Goal: Task Accomplishment & Management: Manage account settings

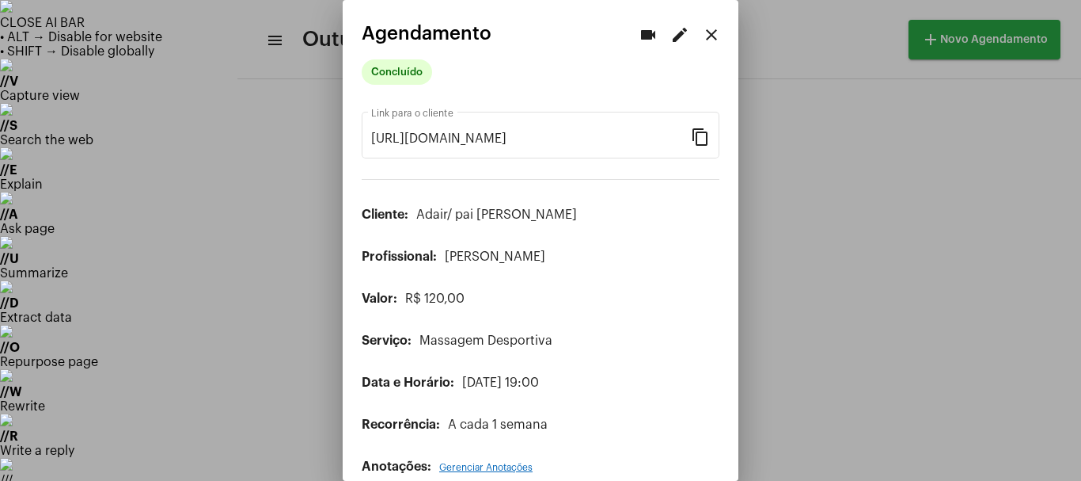
click at [791, 389] on div at bounding box center [540, 240] width 1081 height 481
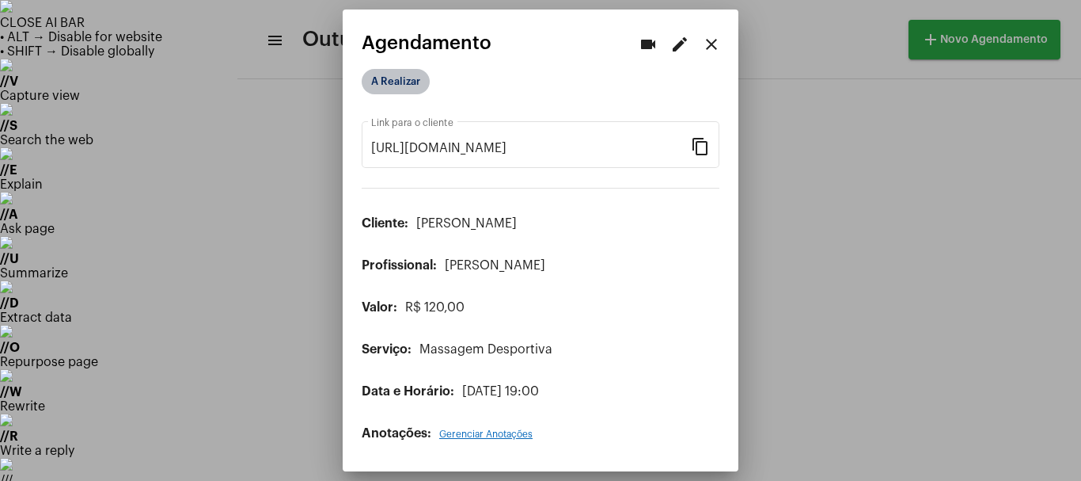
click at [386, 89] on mat-chip "A Realizar" at bounding box center [396, 81] width 68 height 25
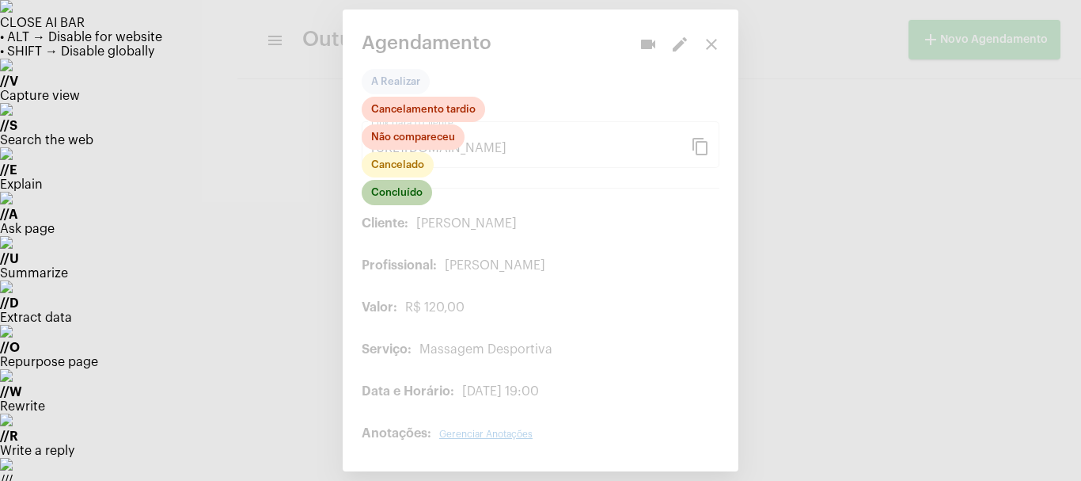
click at [385, 192] on mat-chip "Concluído" at bounding box center [397, 192] width 70 height 25
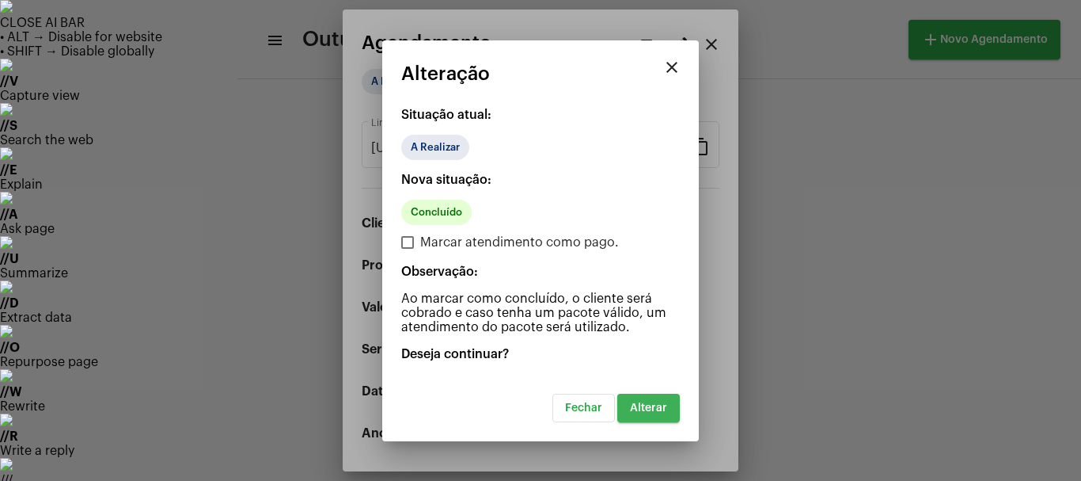
click at [649, 402] on span "Alterar" at bounding box center [648, 407] width 37 height 11
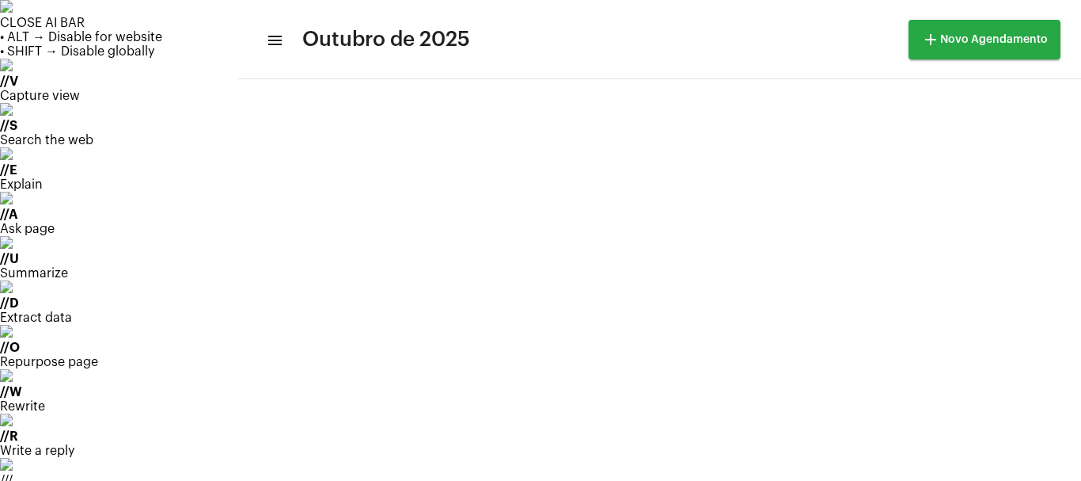
scroll to position [158, 0]
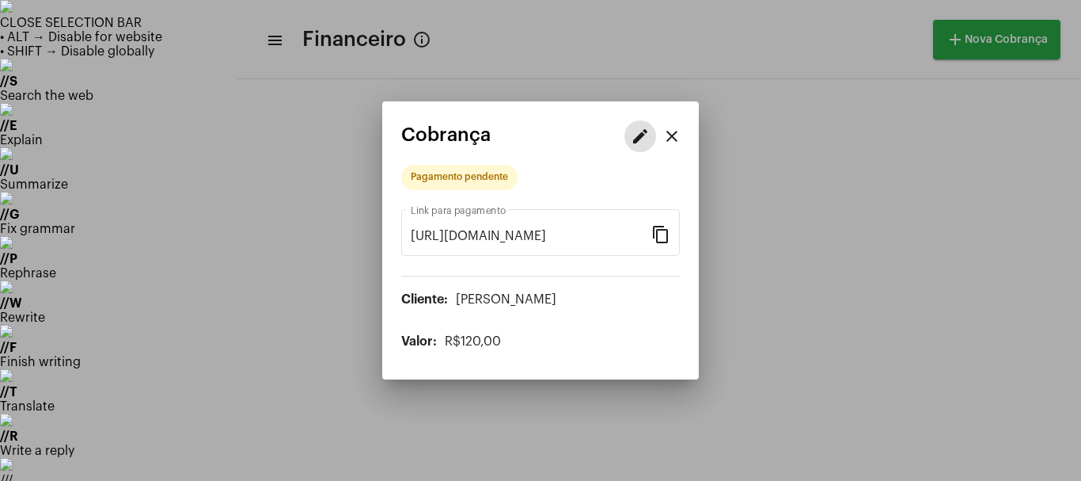
click at [638, 138] on mat-icon "edit" at bounding box center [640, 136] width 19 height 19
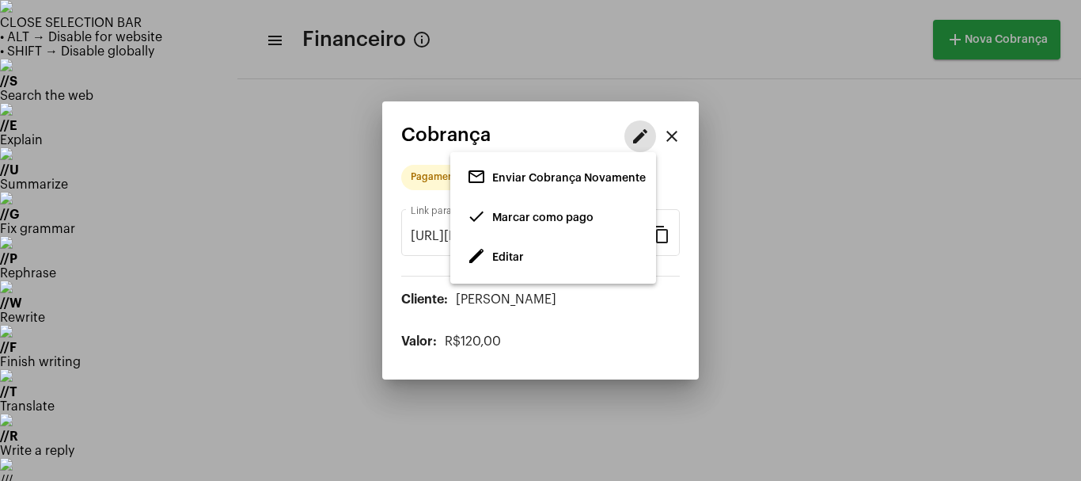
click at [516, 253] on span "Editar" at bounding box center [508, 257] width 32 height 11
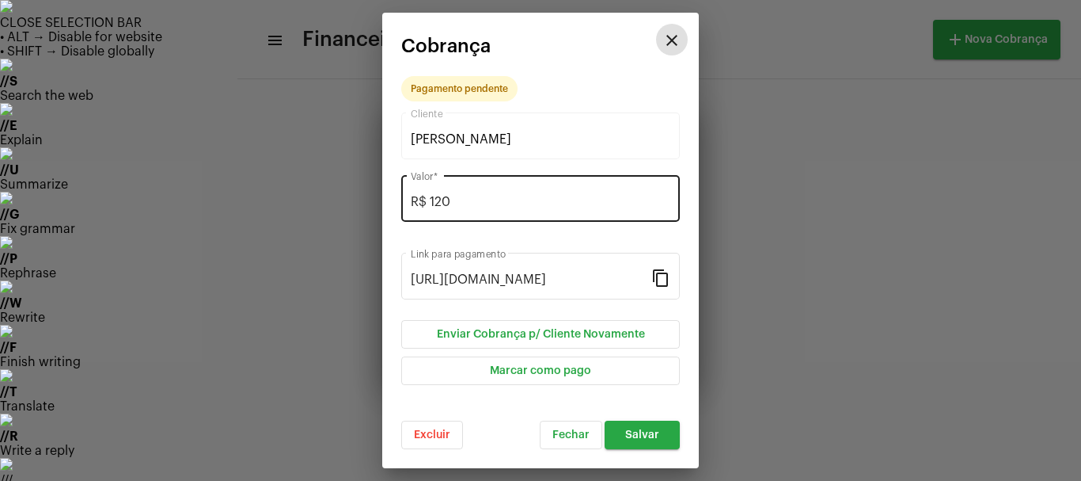
click at [476, 196] on input "R$ 120" at bounding box center [541, 202] width 260 height 14
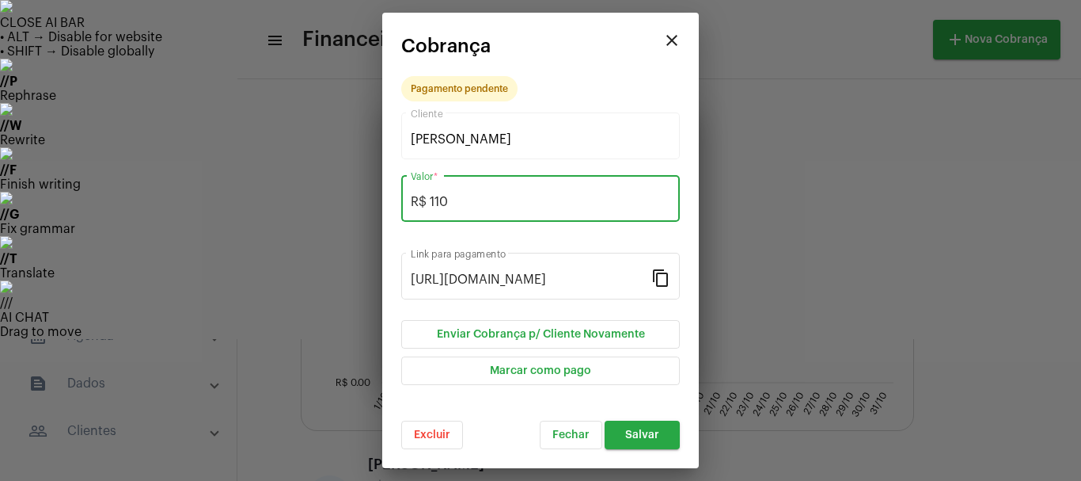
type input "R$ 110"
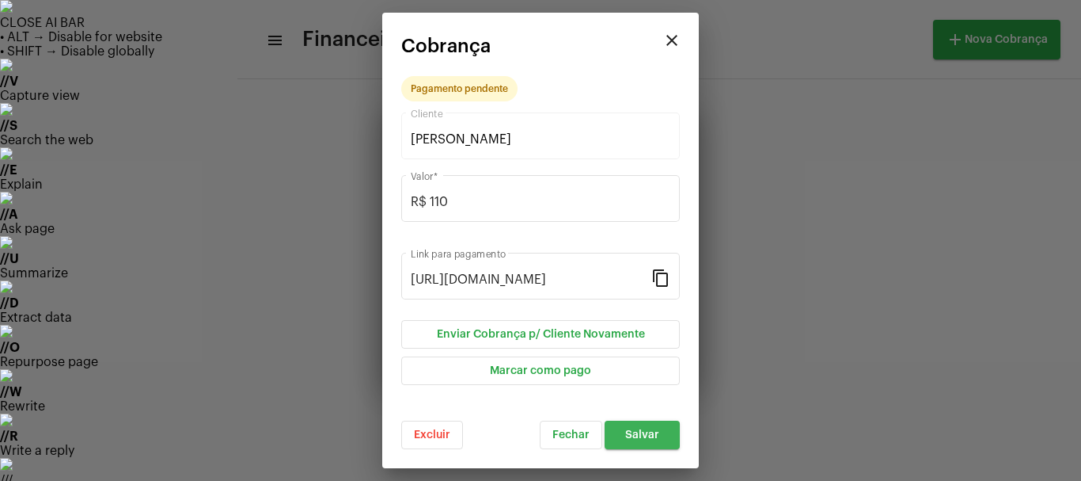
click at [640, 440] on button "Salvar" at bounding box center [642, 434] width 75 height 28
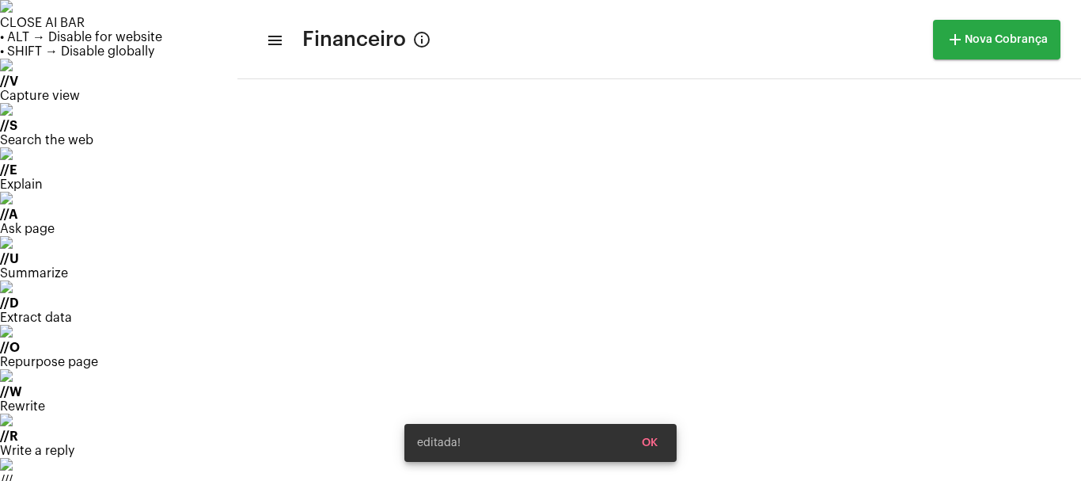
scroll to position [660, 0]
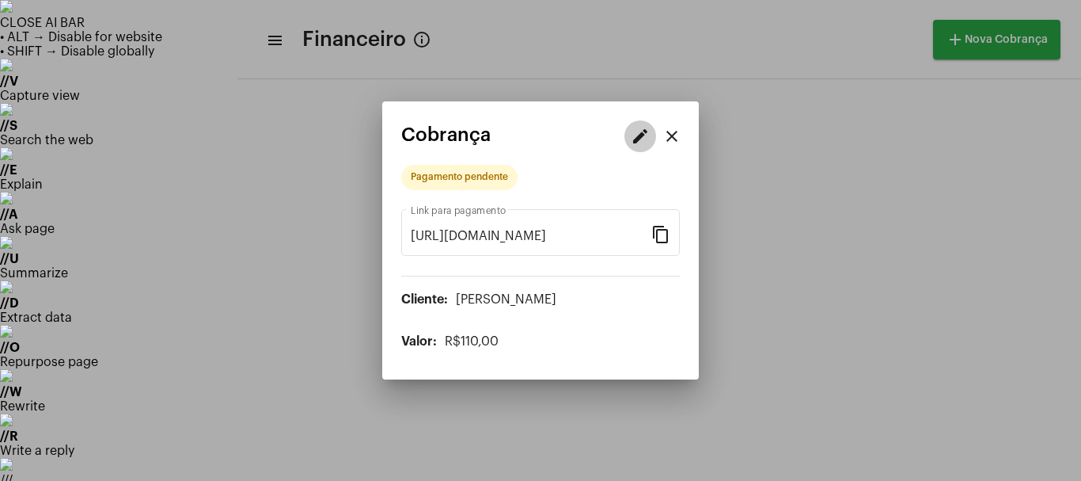
click at [640, 136] on mat-icon "edit" at bounding box center [640, 136] width 19 height 19
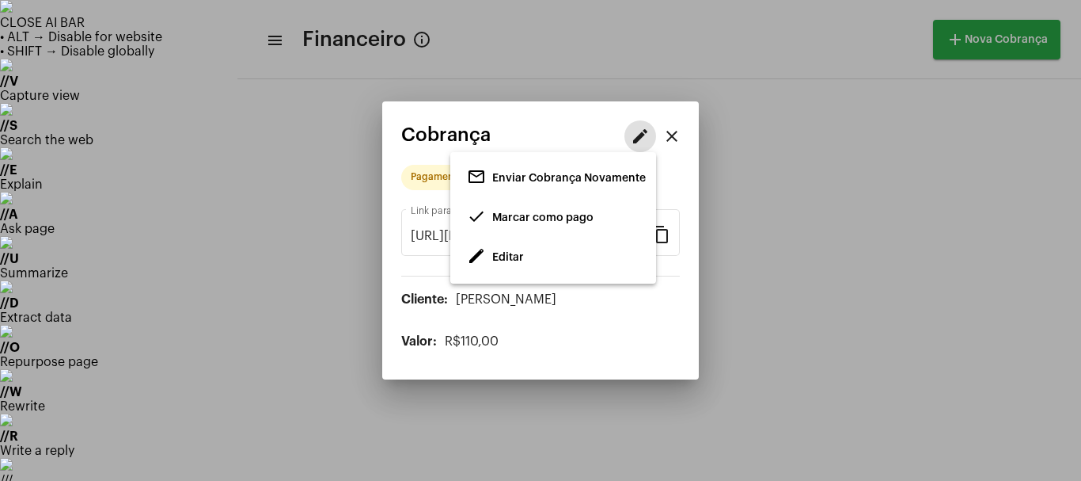
click at [544, 218] on span "Marcar como pago" at bounding box center [542, 217] width 101 height 11
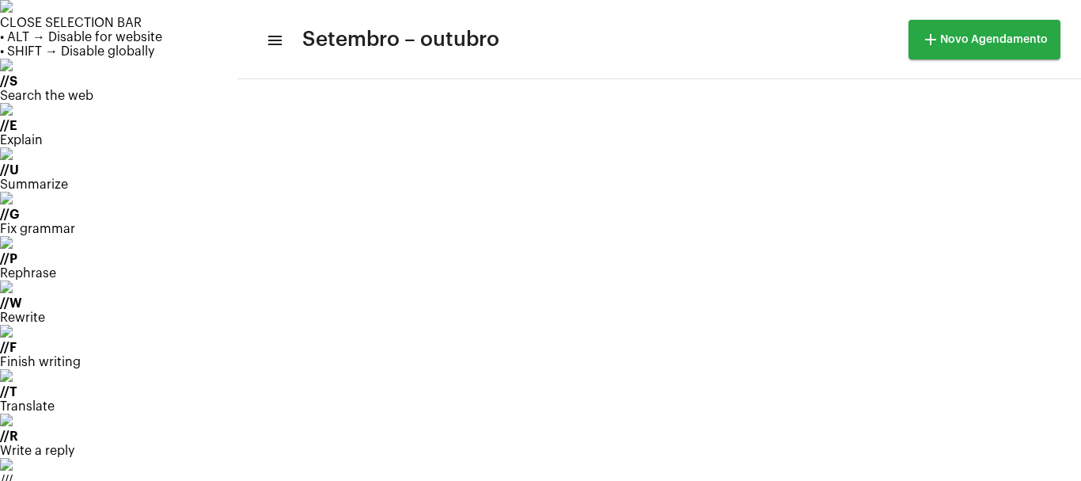
scroll to position [457, 0]
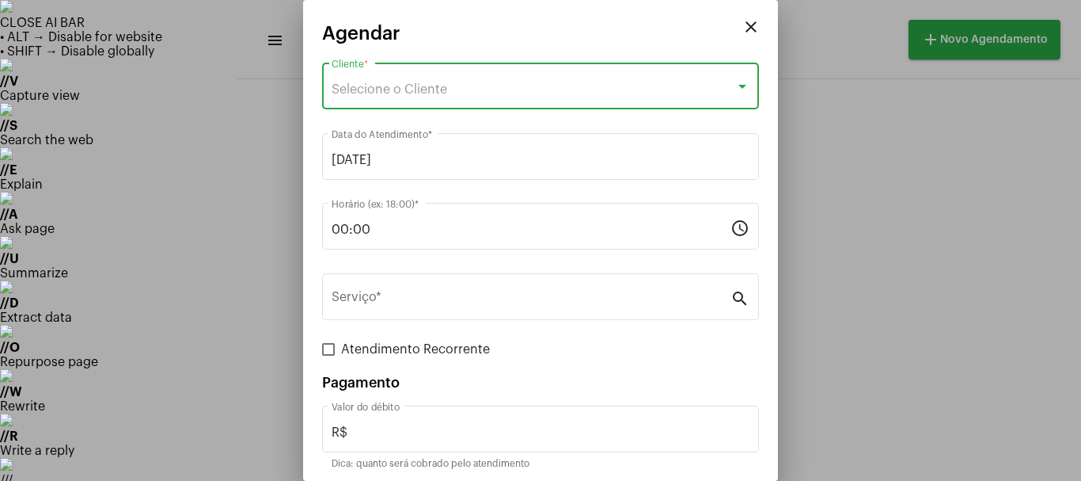
click at [362, 91] on span "Selecione o Cliente" at bounding box center [390, 89] width 116 height 13
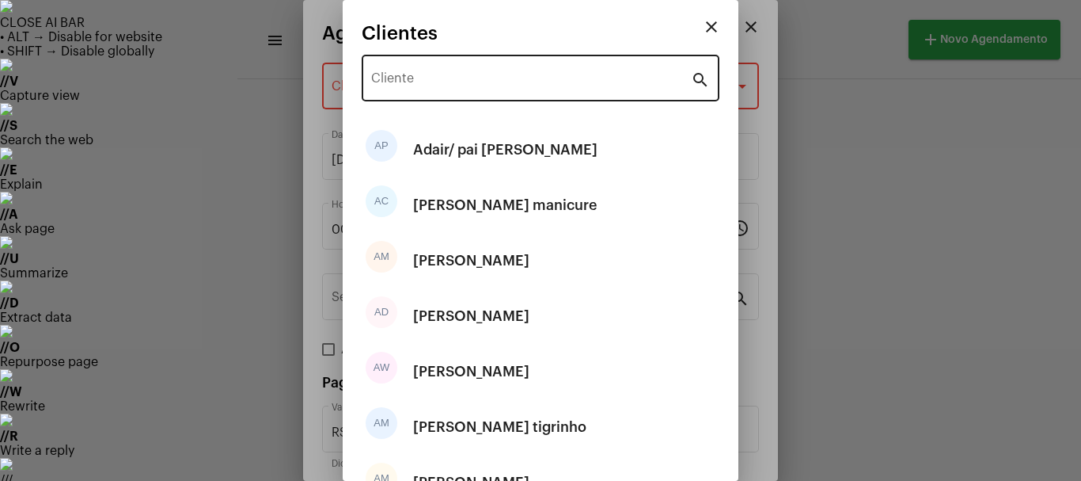
drag, startPoint x: 383, startPoint y: 66, endPoint x: 388, endPoint y: 78, distance: 12.8
click at [388, 78] on div "Cliente" at bounding box center [531, 76] width 320 height 50
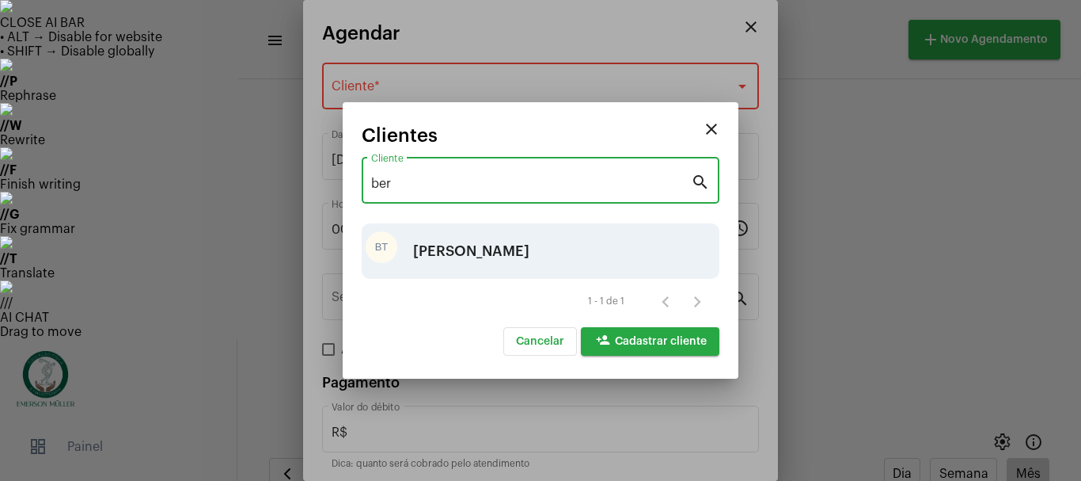
type input "ber"
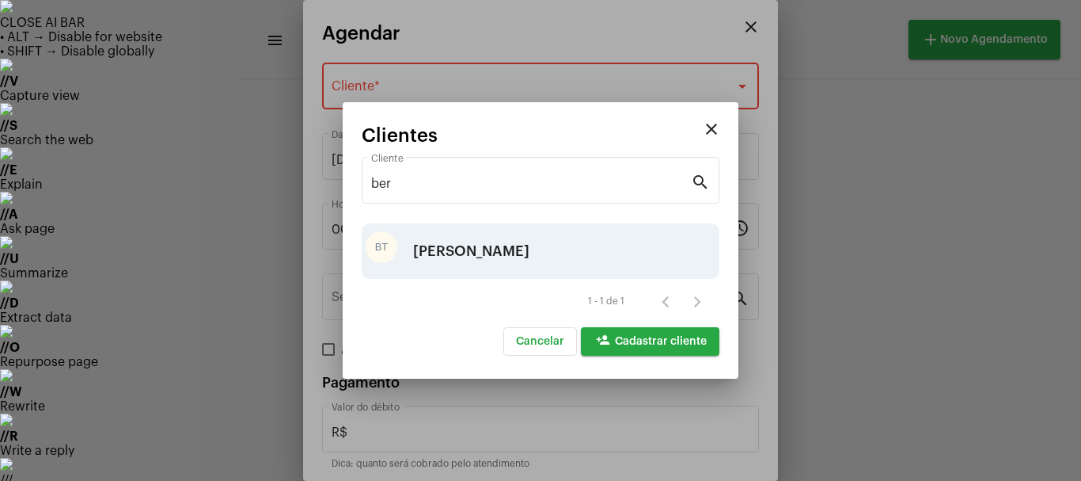
click at [475, 252] on div "[PERSON_NAME]" at bounding box center [471, 250] width 116 height 47
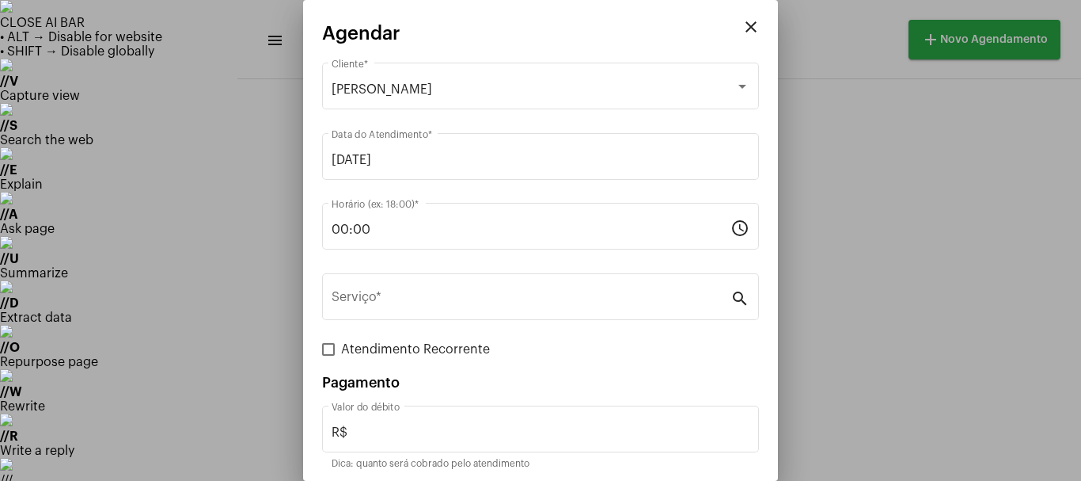
drag, startPoint x: 391, startPoint y: 222, endPoint x: 256, endPoint y: 226, distance: 135.4
click at [256, 226] on div "close Agendar [PERSON_NAME] Cliente * [DATE] Data do Atendimento * 00:00 Horári…" at bounding box center [540, 240] width 1081 height 481
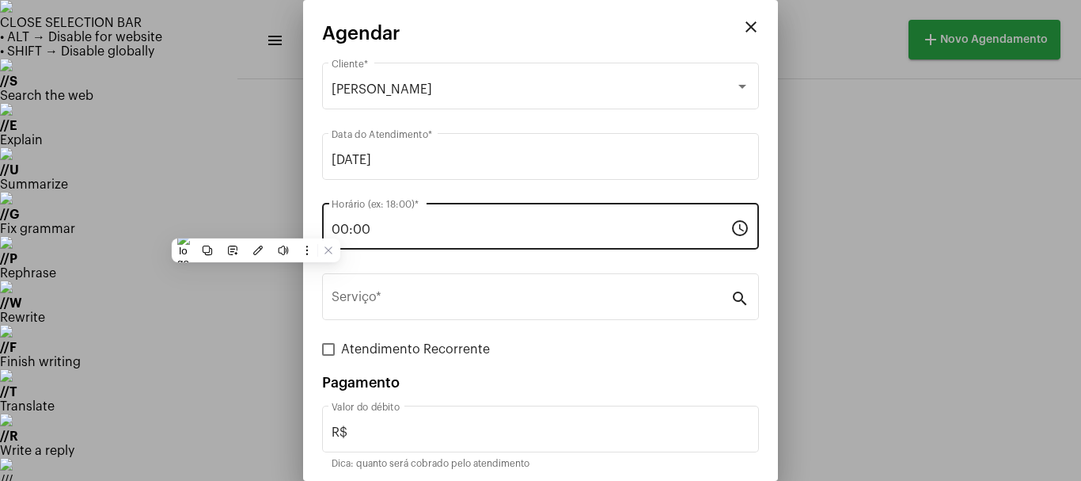
click at [367, 223] on input "00:00" at bounding box center [531, 229] width 399 height 14
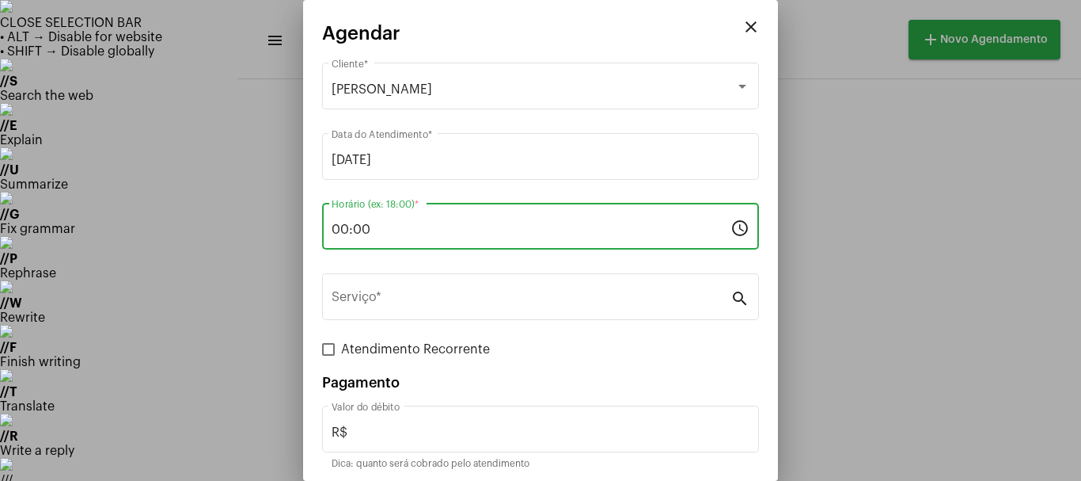
drag, startPoint x: 374, startPoint y: 222, endPoint x: 325, endPoint y: 241, distance: 52.3
click at [336, 241] on div "00:00 Horário (ex: 18:00) *" at bounding box center [531, 224] width 399 height 50
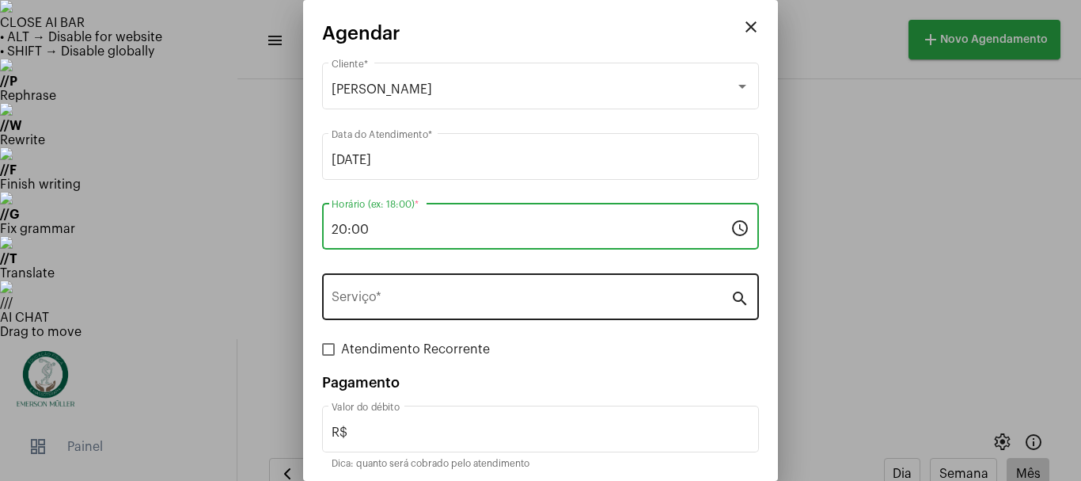
type input "20:00"
click at [390, 287] on div "Serviço *" at bounding box center [531, 295] width 399 height 50
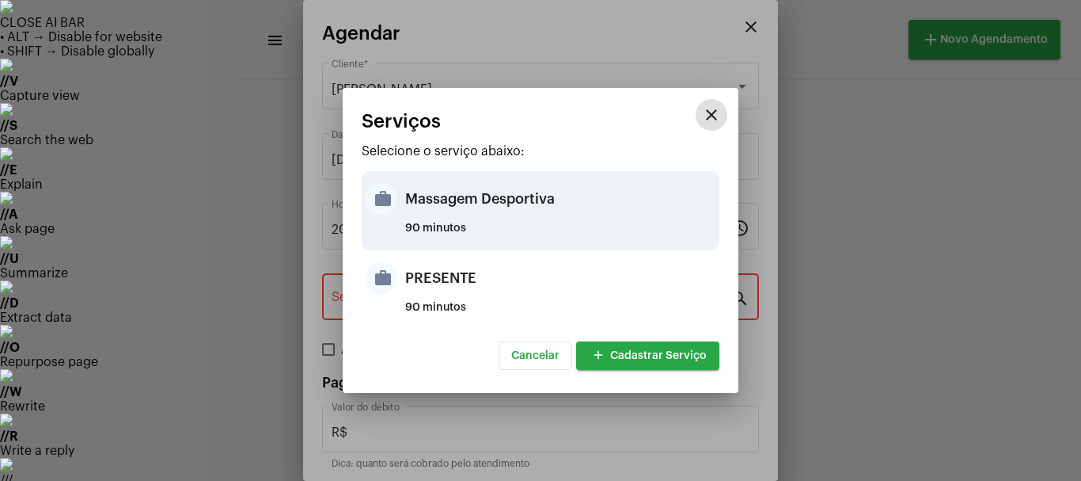
click at [412, 206] on div "Massagem Desportiva" at bounding box center [560, 198] width 310 height 47
type input "Massagem Desportiva"
type input "R$ 120"
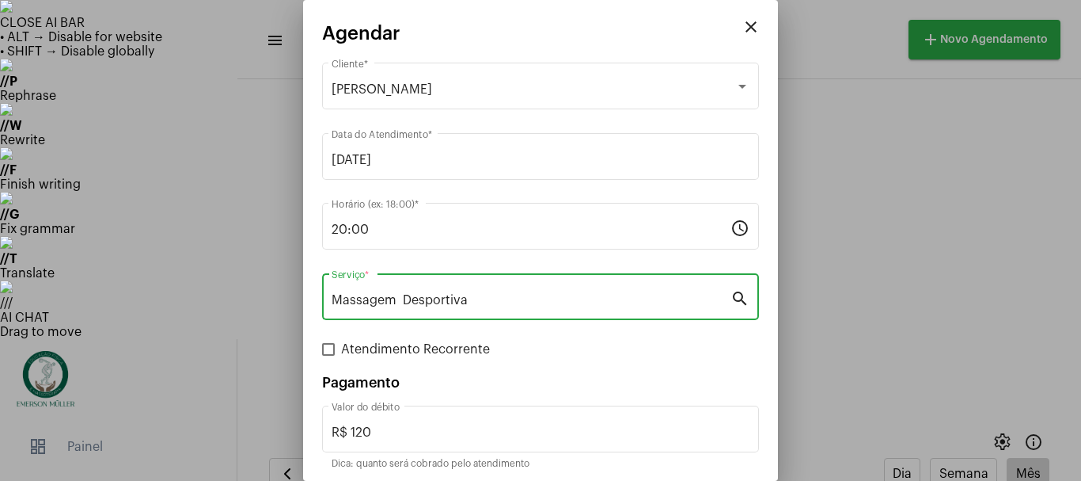
scroll to position [59, 0]
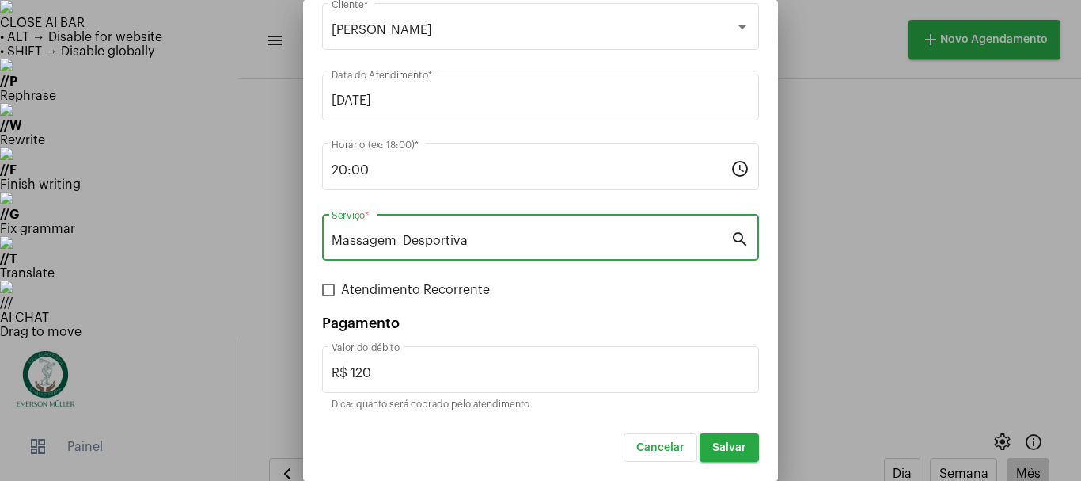
click at [724, 454] on button "Salvar" at bounding box center [729, 447] width 59 height 28
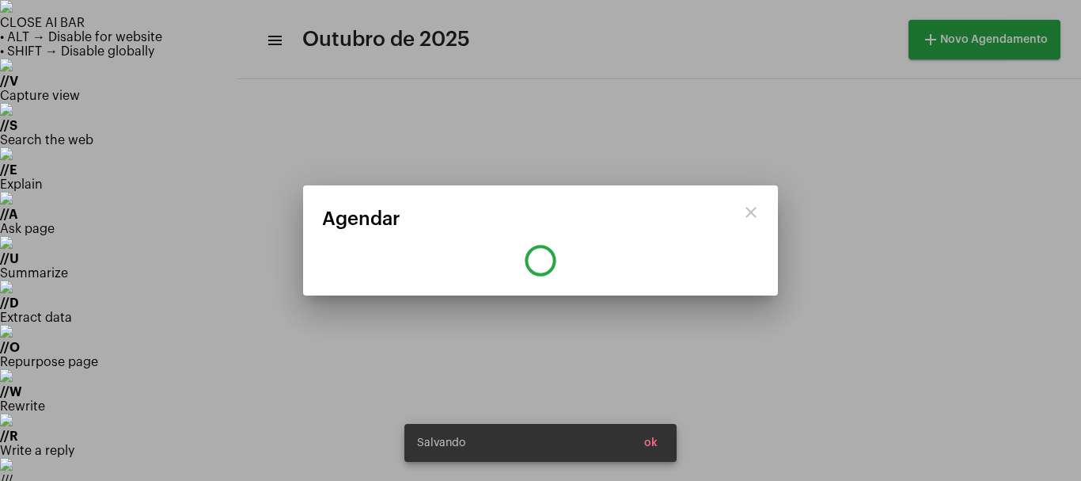
scroll to position [0, 0]
